Goal: Navigation & Orientation: Find specific page/section

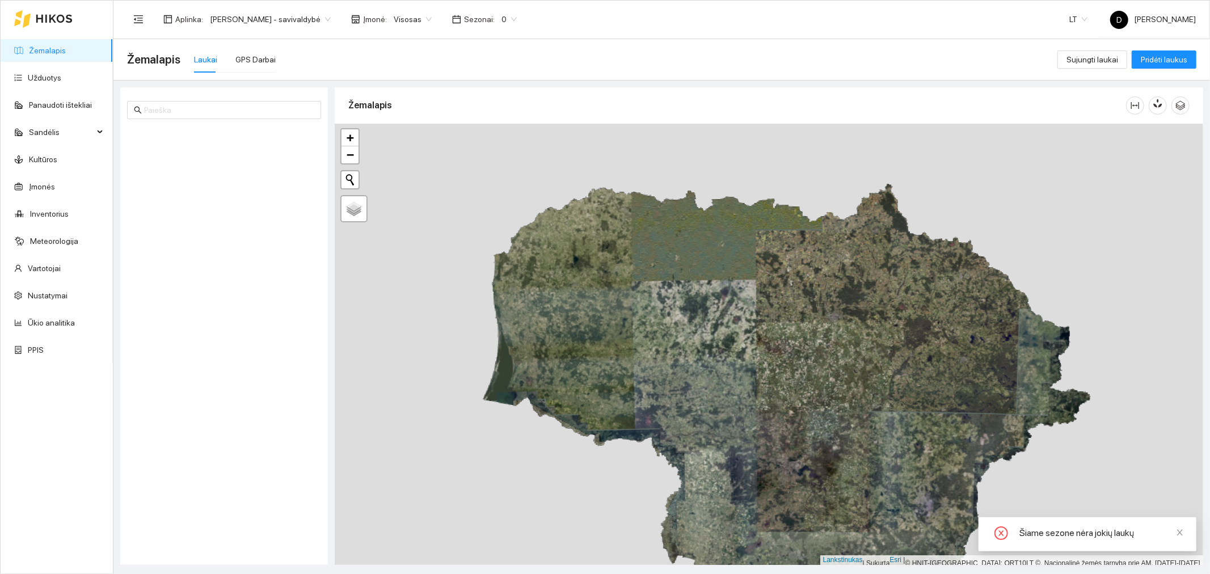
click at [328, 14] on span "[PERSON_NAME] - savivaldybė" at bounding box center [270, 19] width 121 height 17
click at [276, 57] on font "[PERSON_NAME] aplinka" at bounding box center [254, 58] width 89 height 9
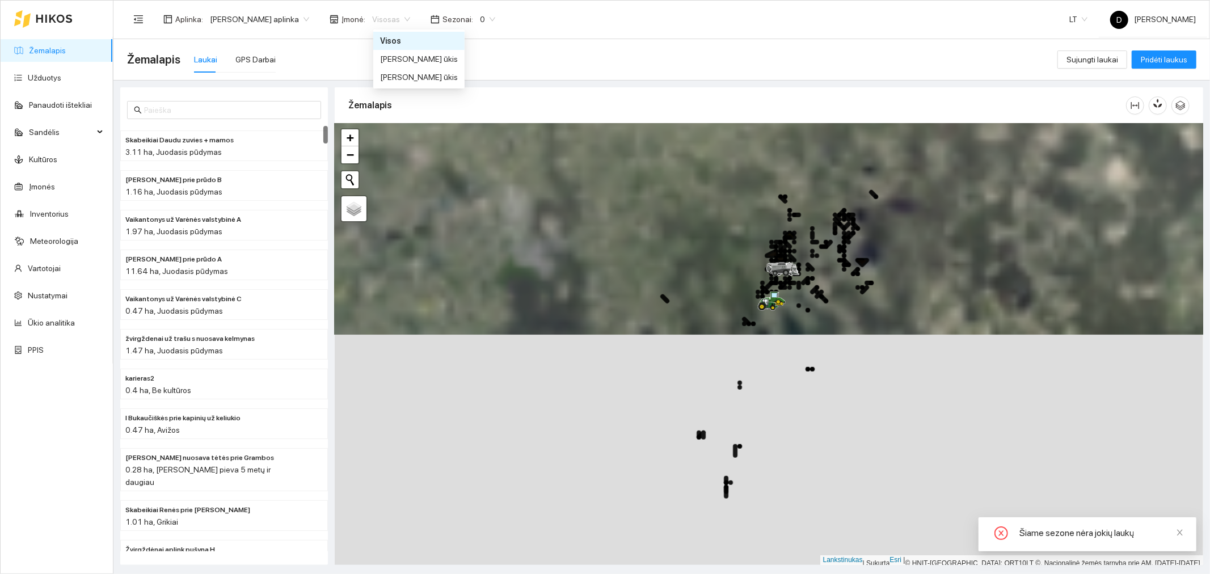
click at [395, 15] on font "Visosas" at bounding box center [386, 19] width 28 height 9
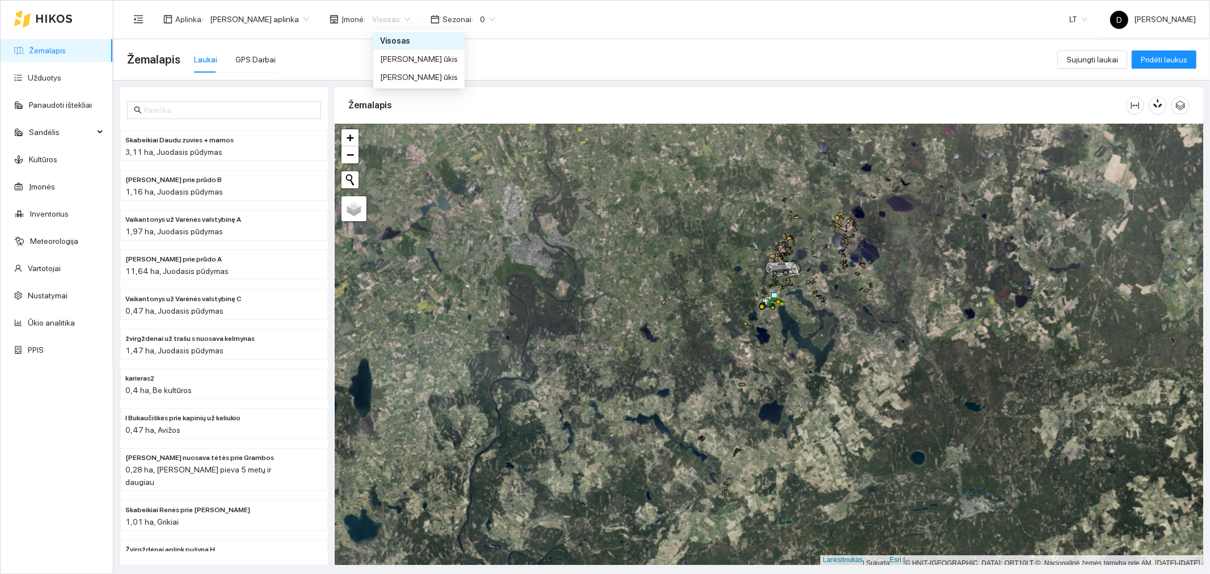
click at [406, 39] on font "Visosas" at bounding box center [395, 40] width 30 height 9
click at [547, 54] on div "Žemalapis Laukai GPS Darbai" at bounding box center [592, 59] width 930 height 36
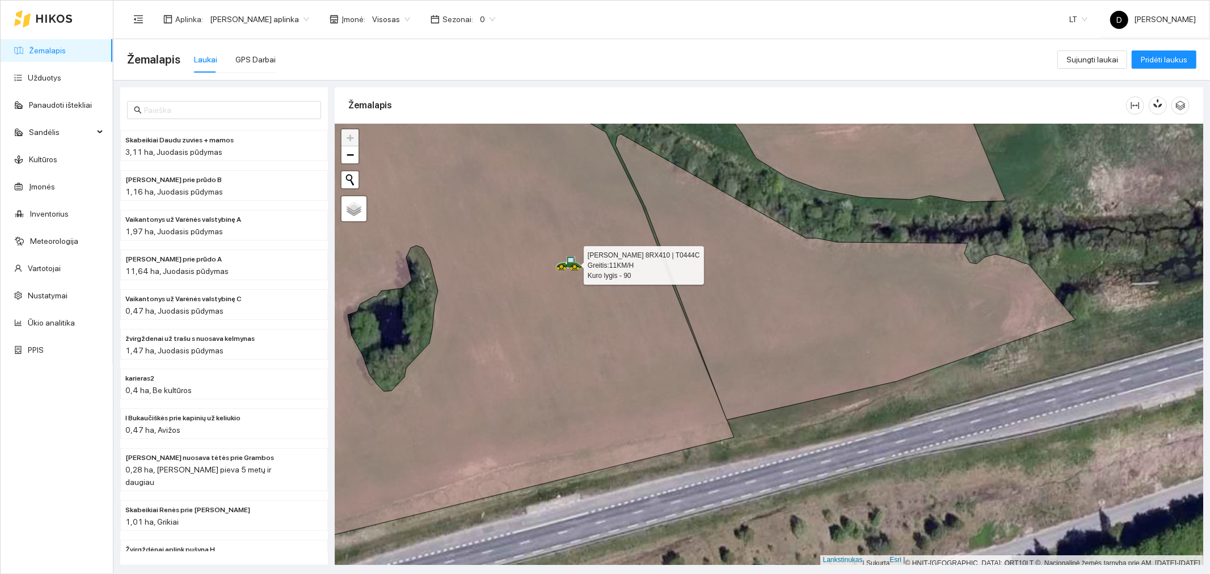
scroll to position [3, 0]
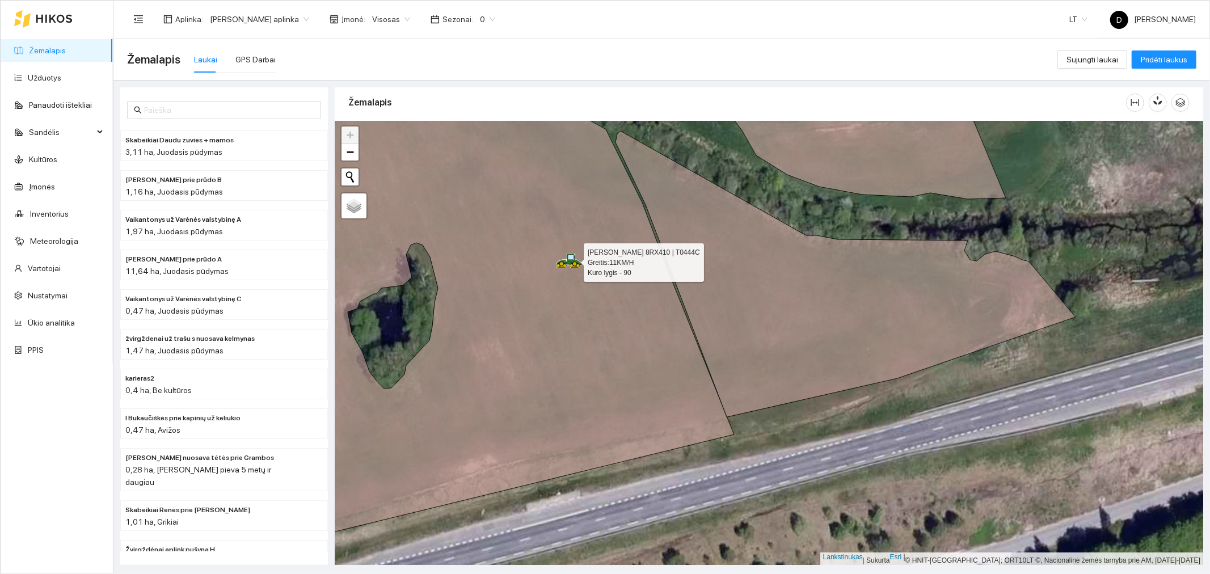
click at [570, 264] on icon at bounding box center [569, 261] width 26 height 14
